Goal: Task Accomplishment & Management: Complete application form

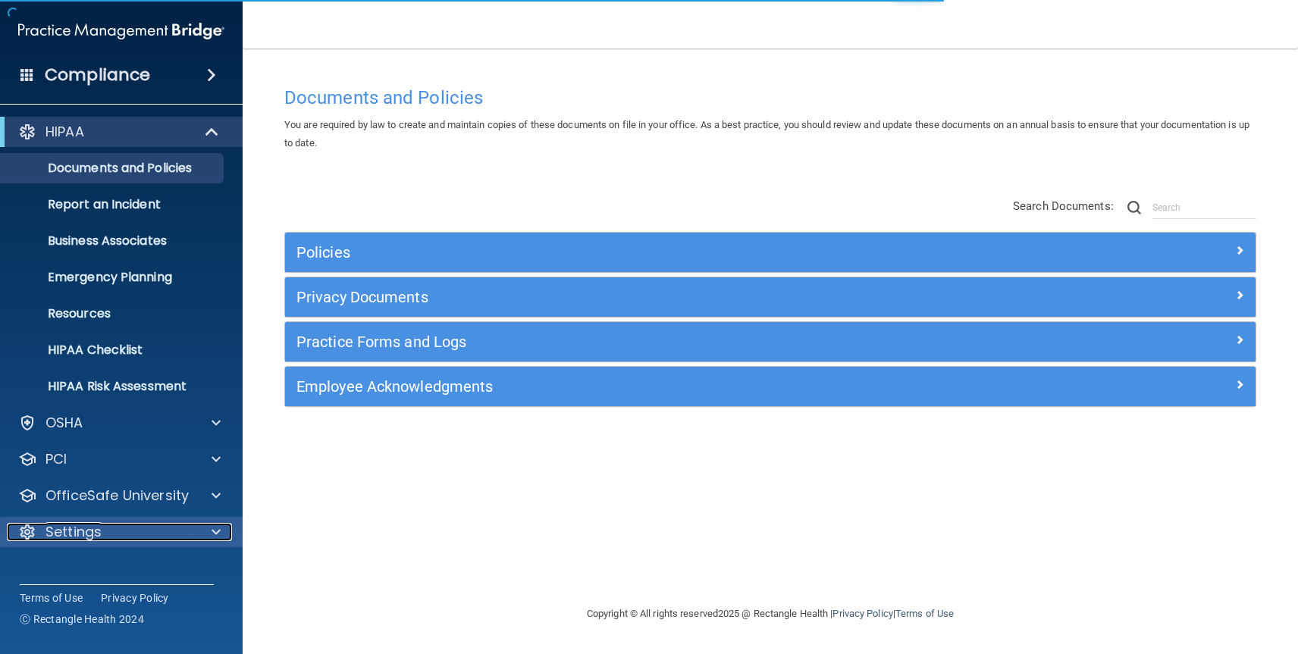
click at [108, 532] on div "Settings" at bounding box center [101, 532] width 188 height 18
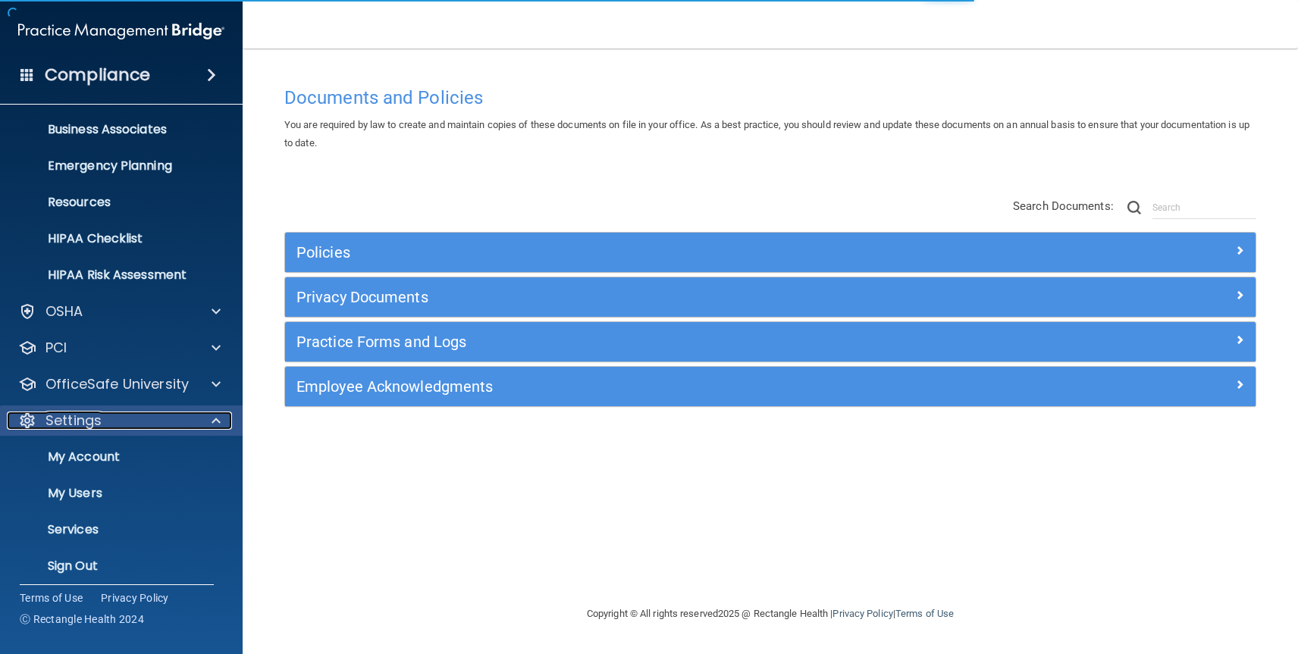
scroll to position [121, 0]
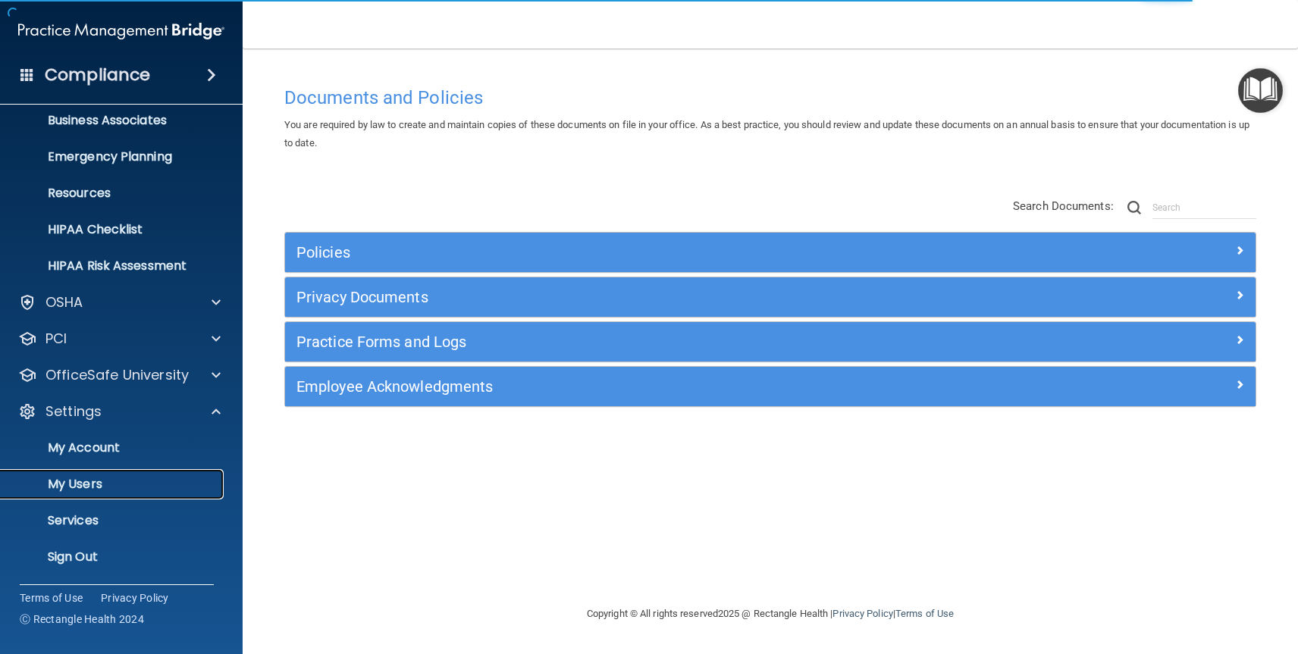
click at [100, 491] on p "My Users" at bounding box center [113, 484] width 207 height 15
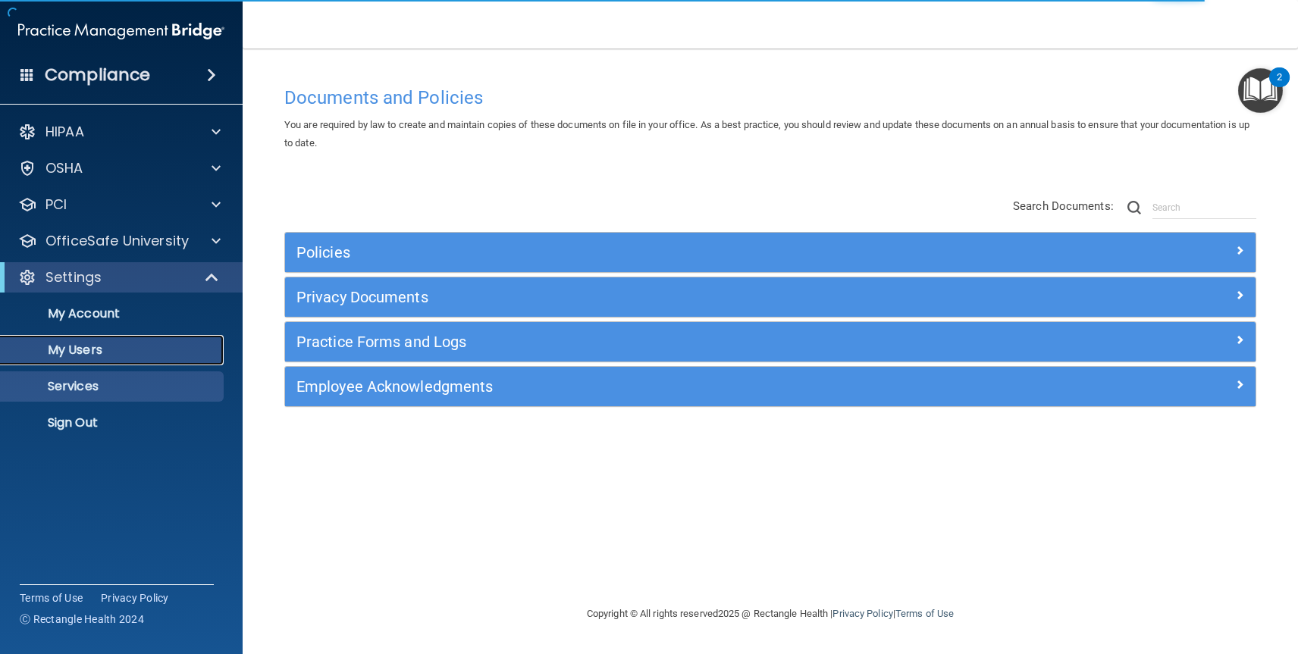
select select "20"
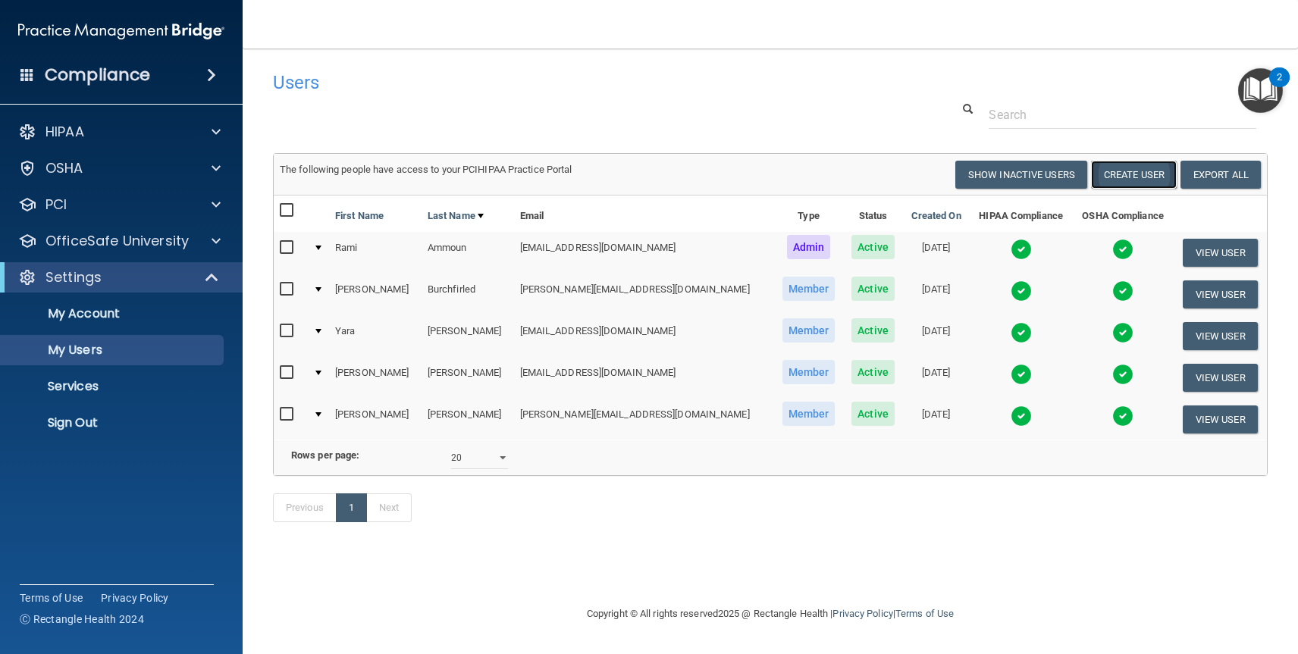
click at [1112, 170] on button "Create User" at bounding box center [1134, 175] width 86 height 28
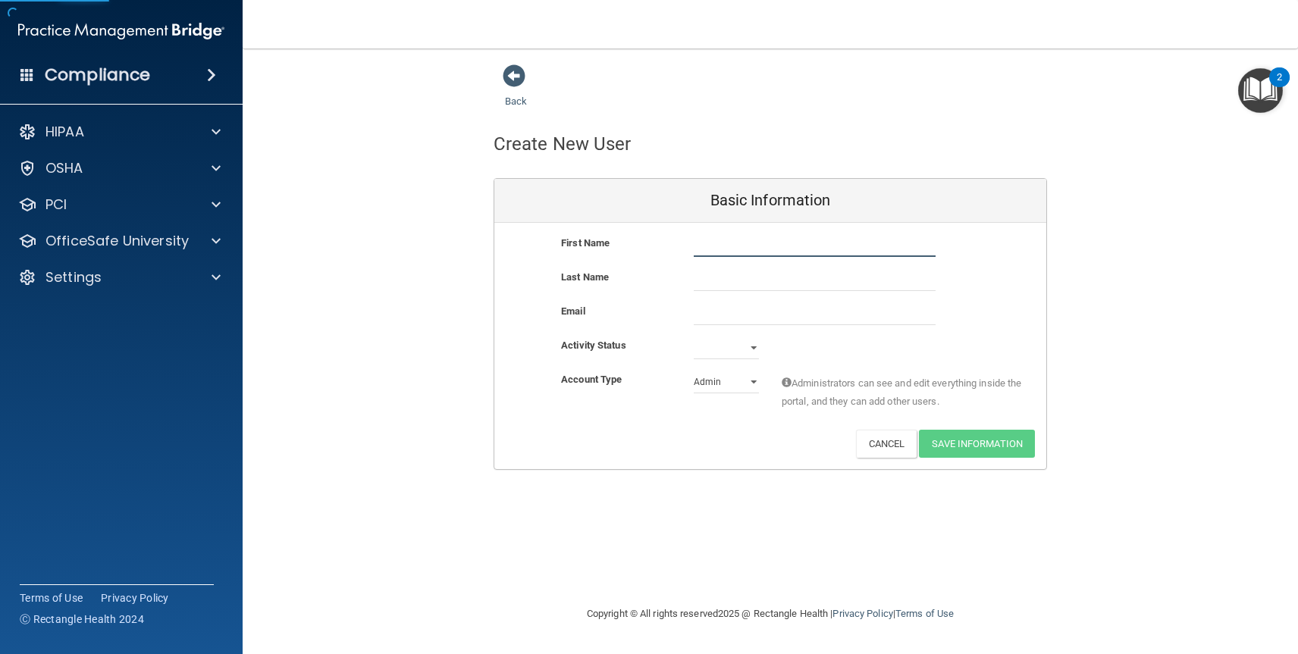
click at [770, 252] on input "text" at bounding box center [815, 245] width 242 height 23
type input "[PERSON_NAME]"
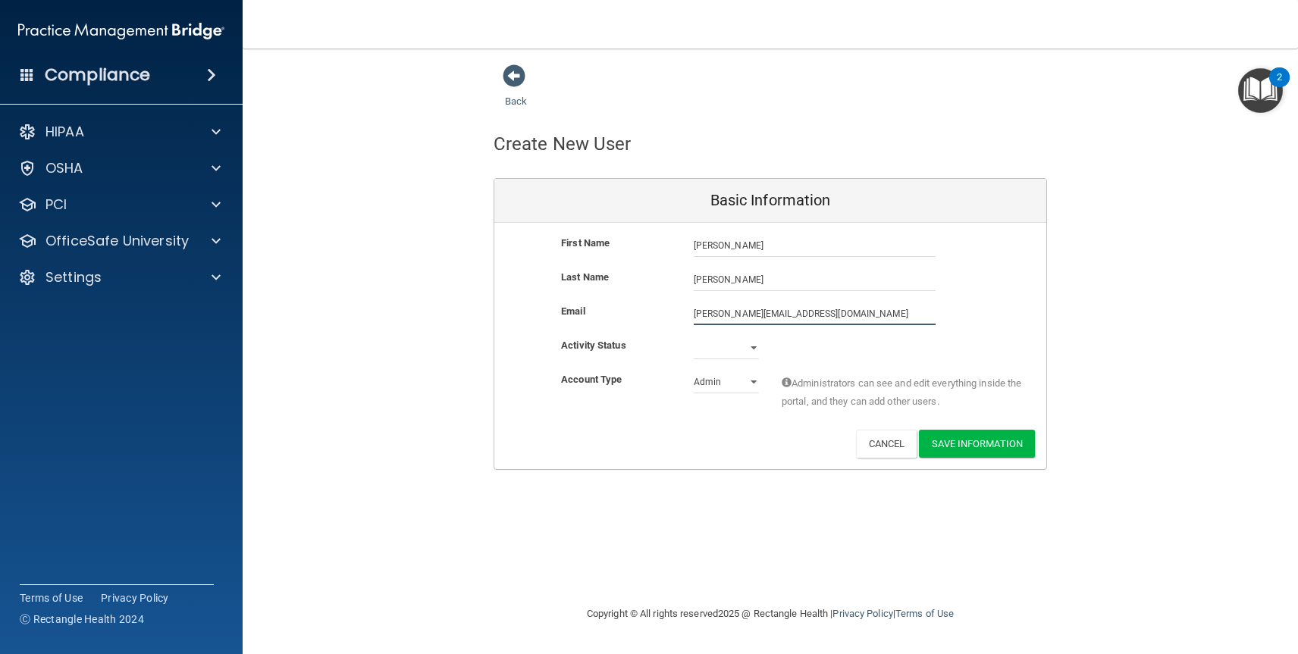
type input "[PERSON_NAME][EMAIL_ADDRESS][DOMAIN_NAME]"
click at [750, 347] on select "Active Inactive" at bounding box center [726, 348] width 65 height 23
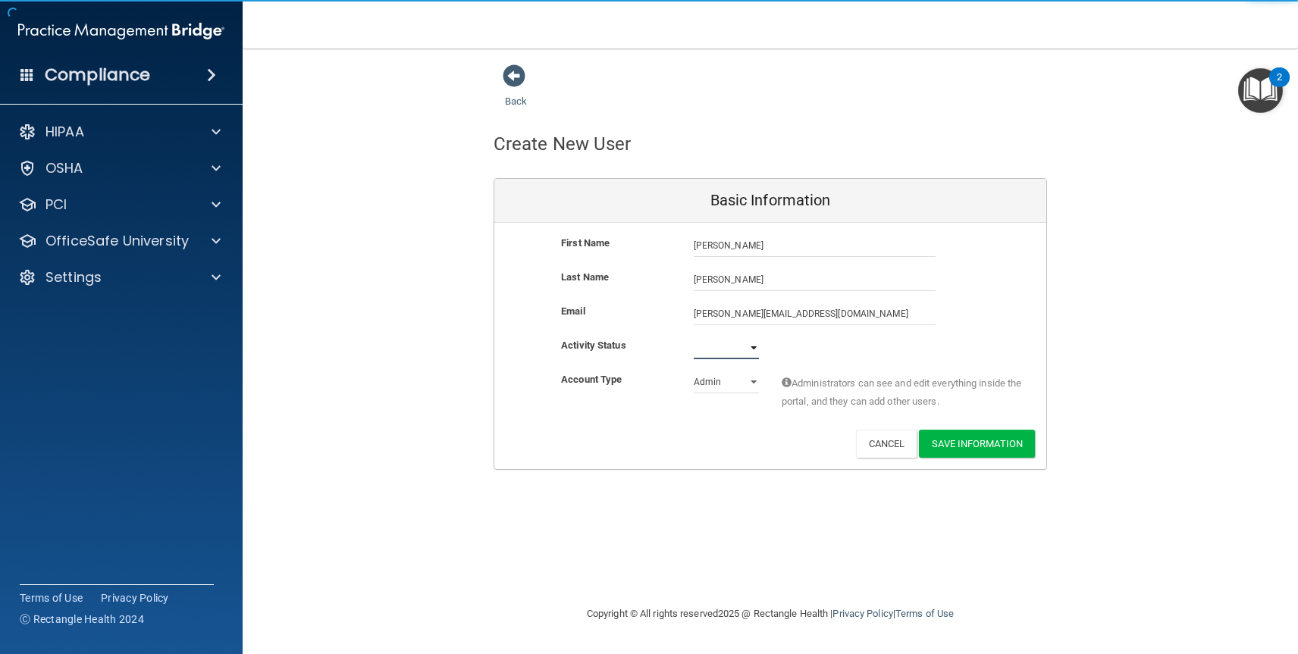
select select "active"
click at [694, 337] on select "Active Inactive" at bounding box center [726, 348] width 65 height 23
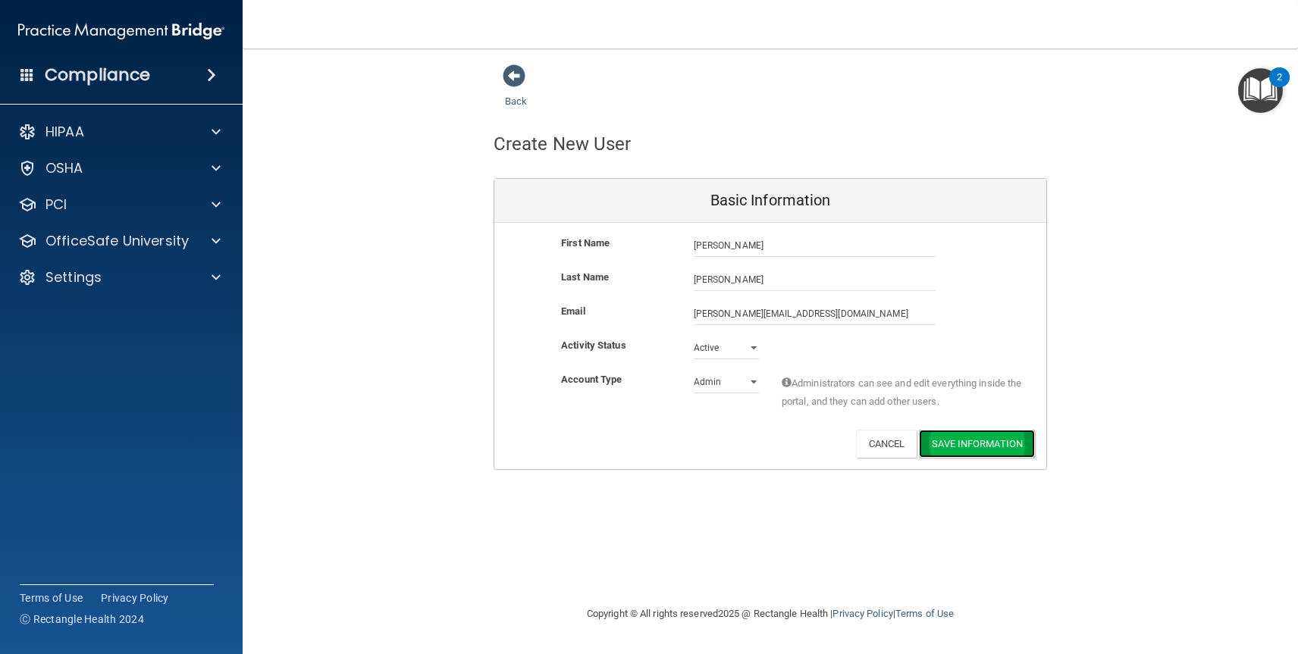
click at [948, 450] on button "Save Information" at bounding box center [977, 444] width 116 height 28
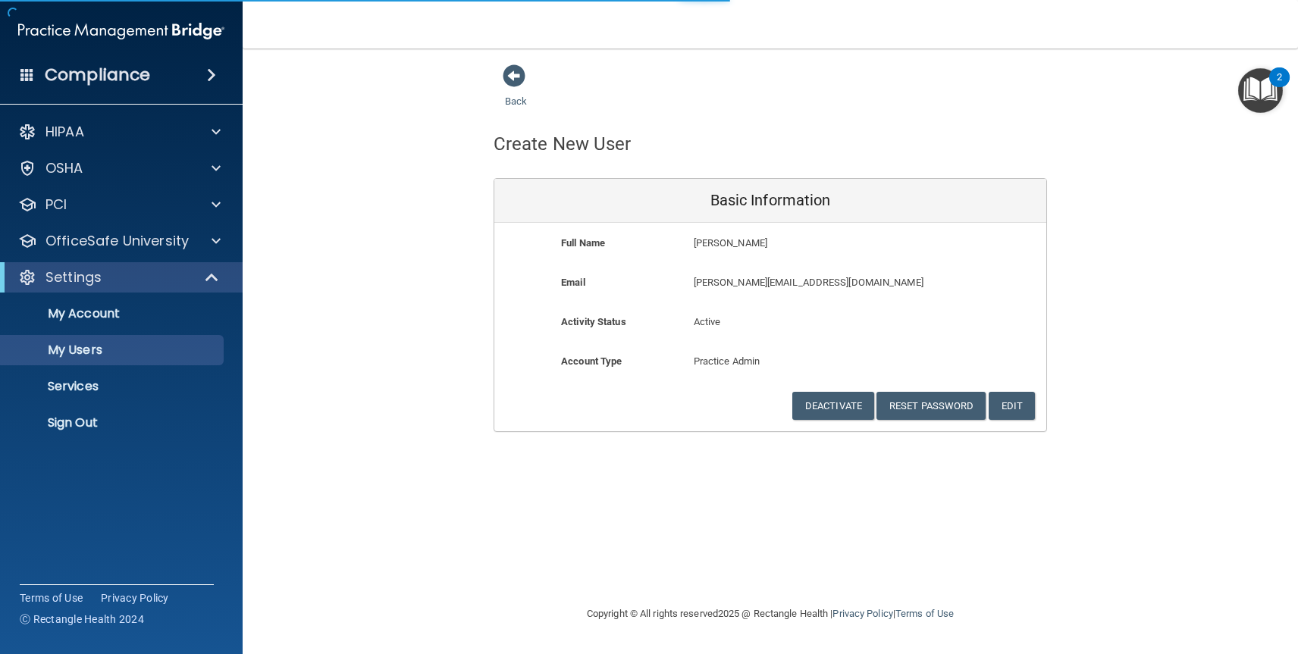
select select "20"
